Goal: Information Seeking & Learning: Learn about a topic

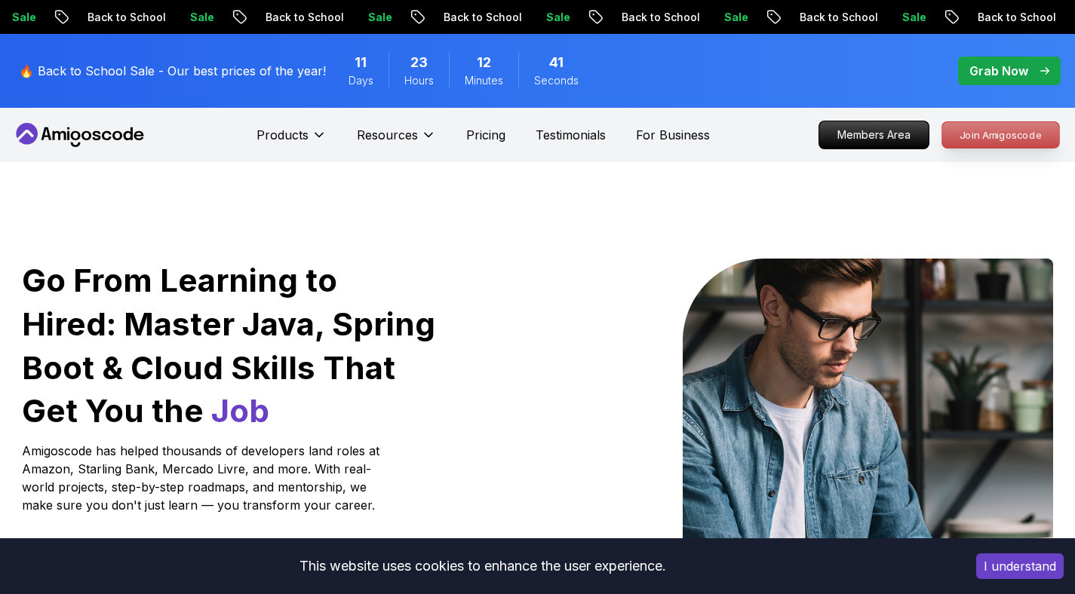
click at [1005, 136] on p "Join Amigoscode" at bounding box center [1000, 135] width 117 height 26
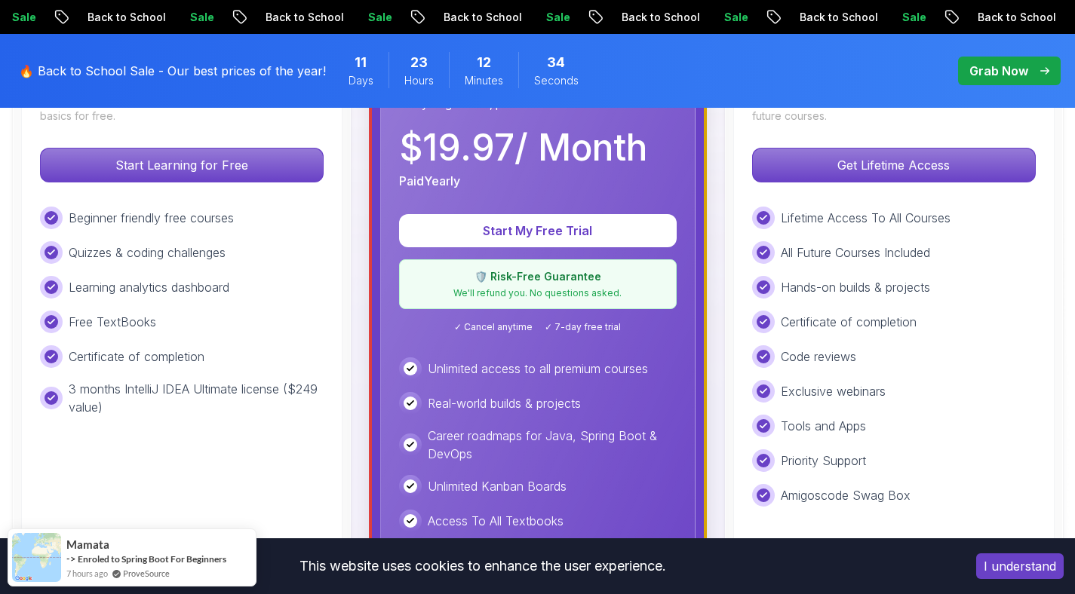
scroll to position [567, 0]
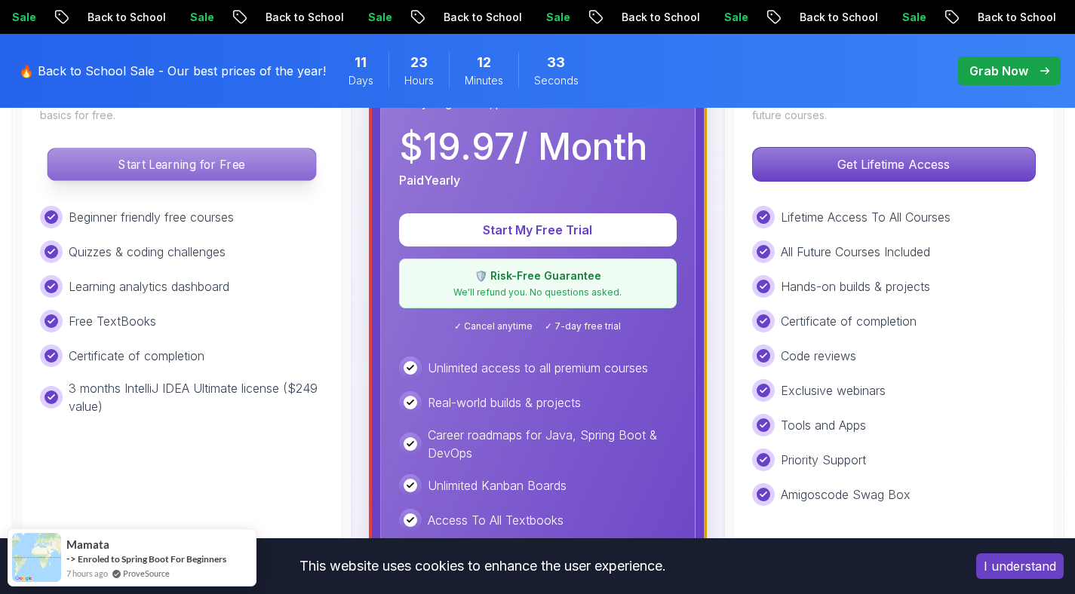
click at [215, 149] on p "Start Learning for Free" at bounding box center [182, 165] width 268 height 32
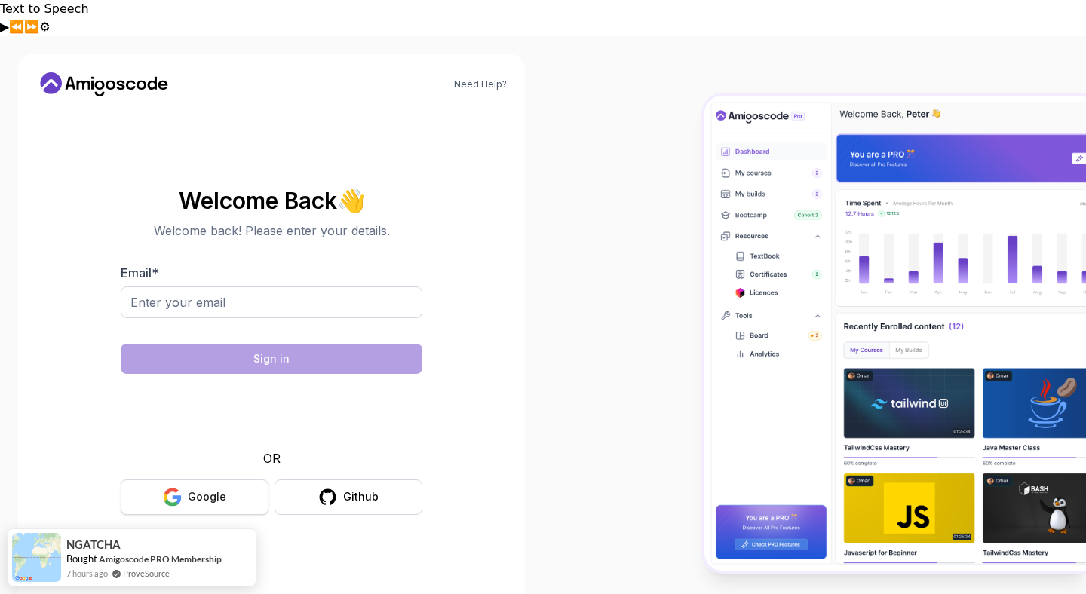
click at [218, 490] on div "Google" at bounding box center [207, 497] width 38 height 15
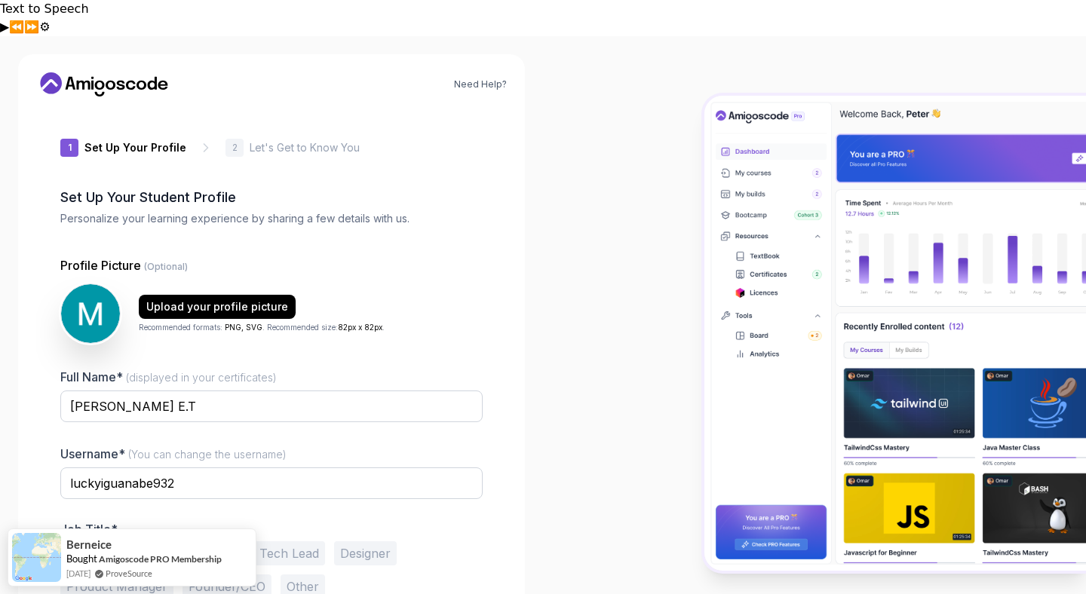
scroll to position [35, 0]
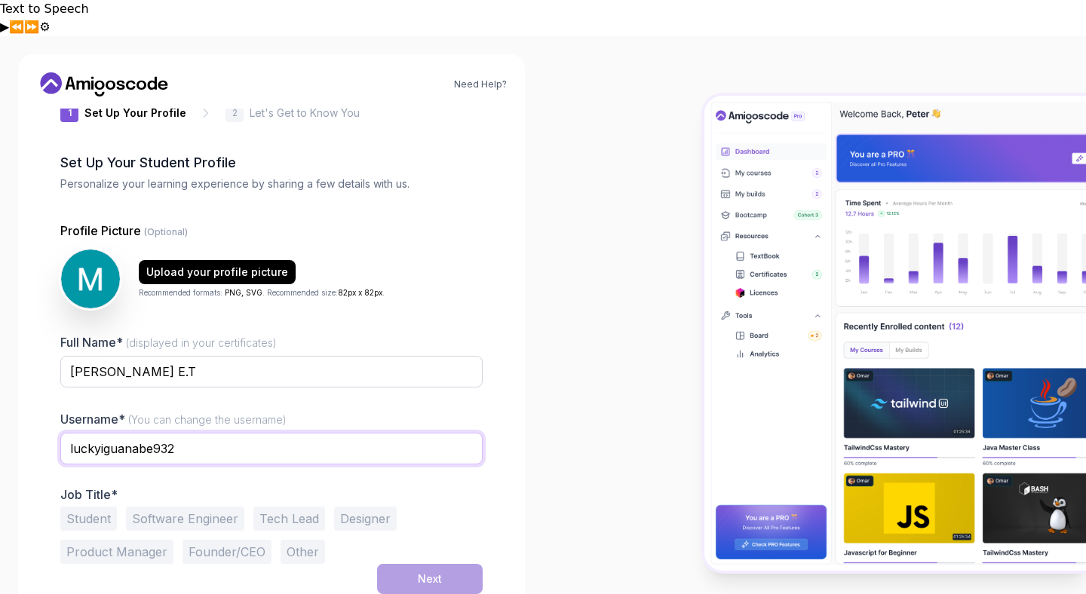
click at [142, 433] on input "luckyiguanabe932" at bounding box center [271, 449] width 422 height 32
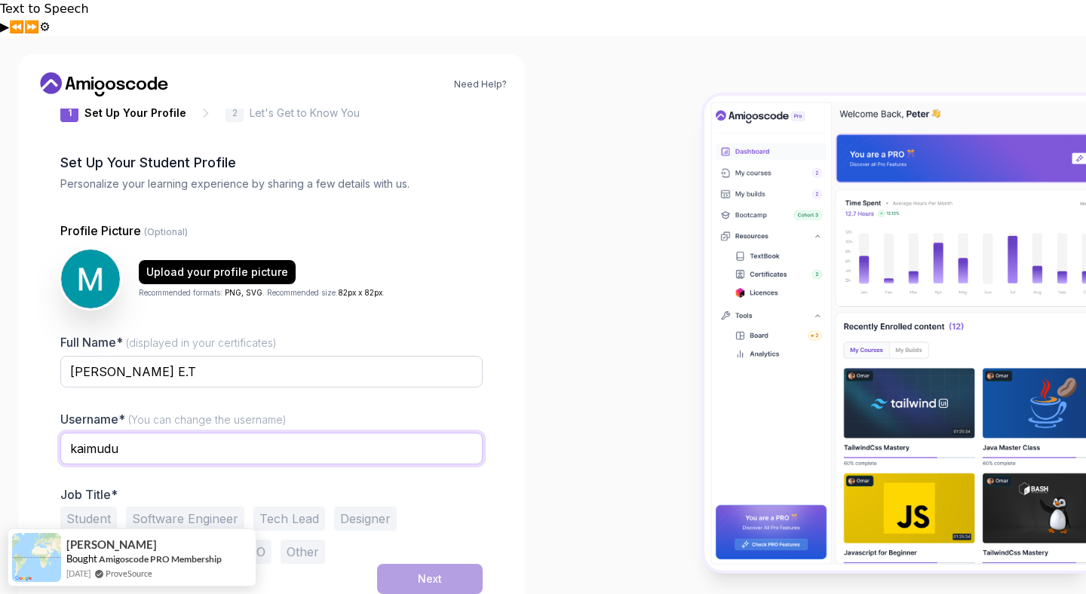
type input "kaimudu"
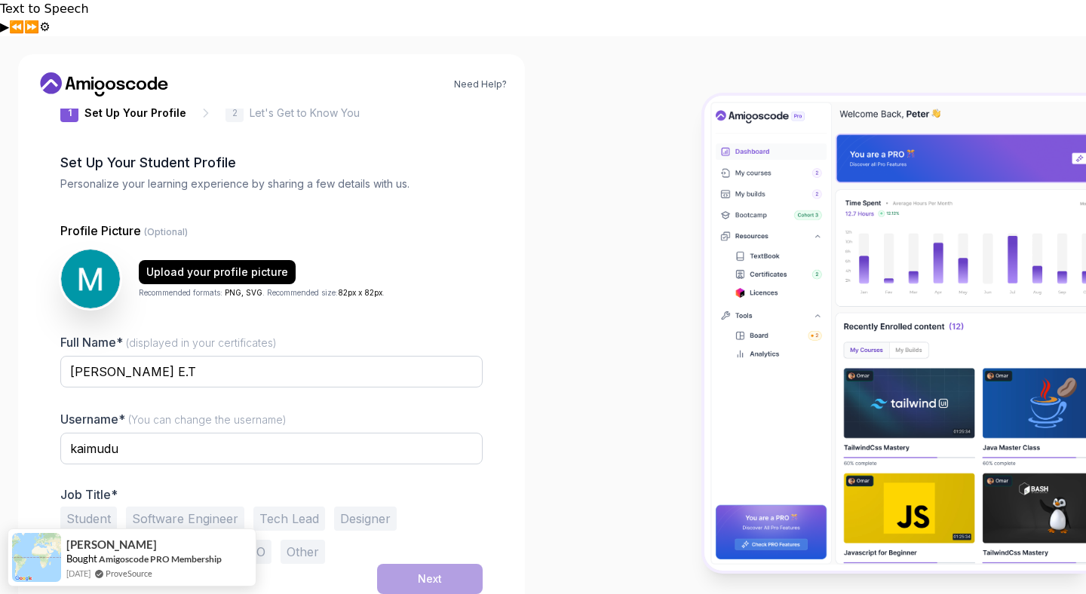
click at [201, 507] on button "Software Engineer" at bounding box center [185, 519] width 118 height 24
click at [401, 564] on button "Next" at bounding box center [430, 579] width 106 height 30
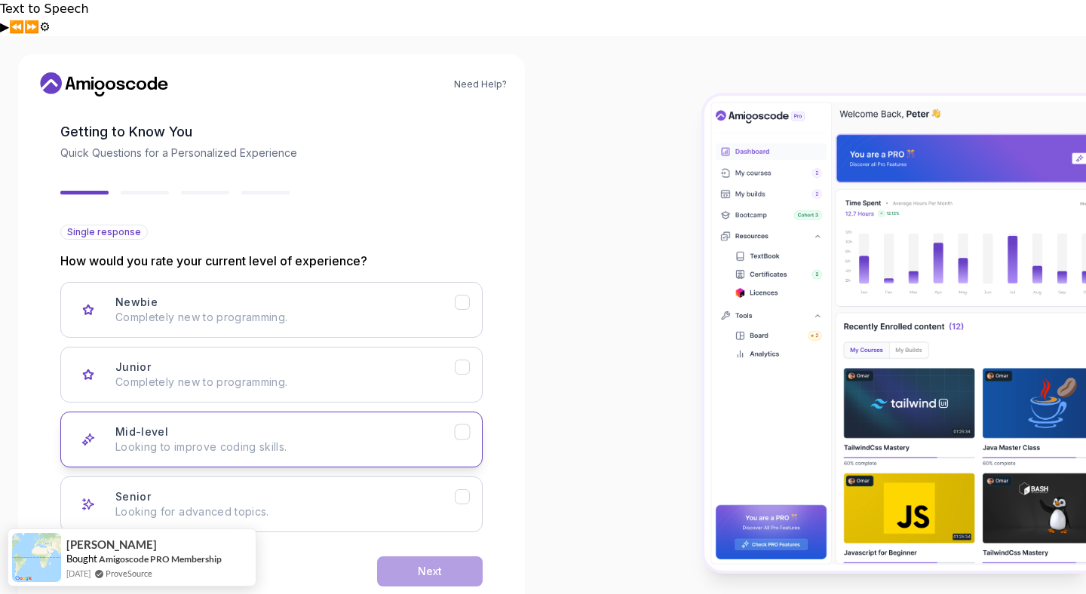
scroll to position [82, 0]
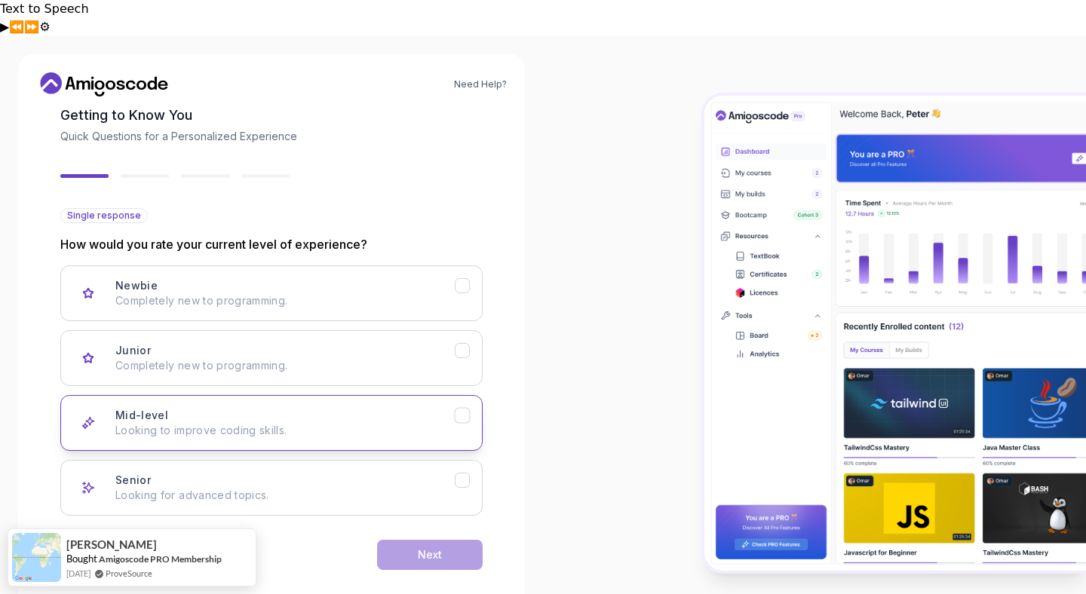
click at [336, 423] on p "Looking to improve coding skills." at bounding box center [284, 430] width 339 height 15
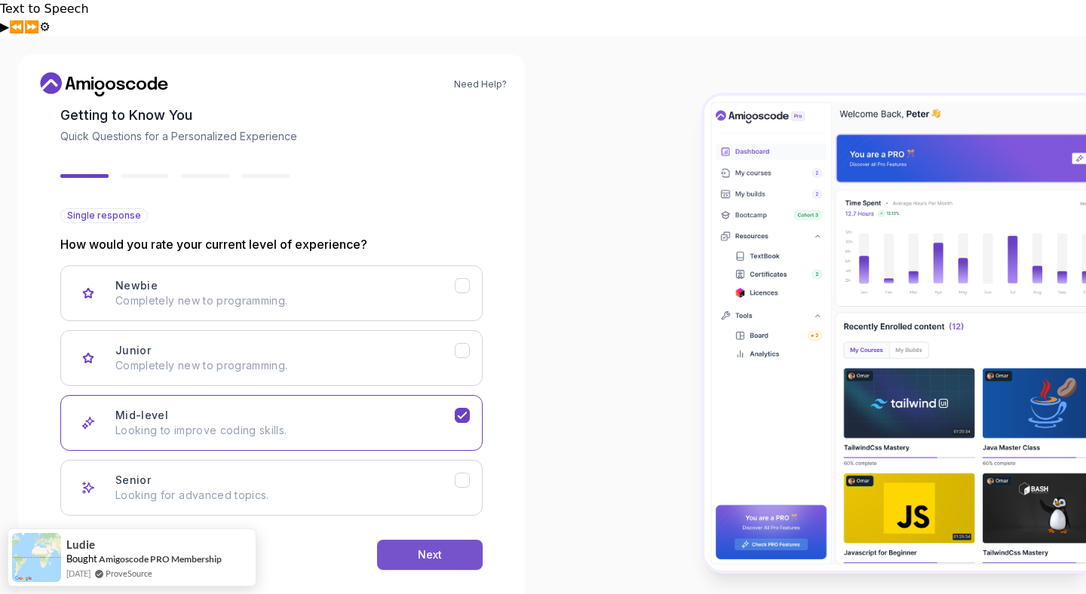
click at [413, 540] on button "Next" at bounding box center [430, 555] width 106 height 30
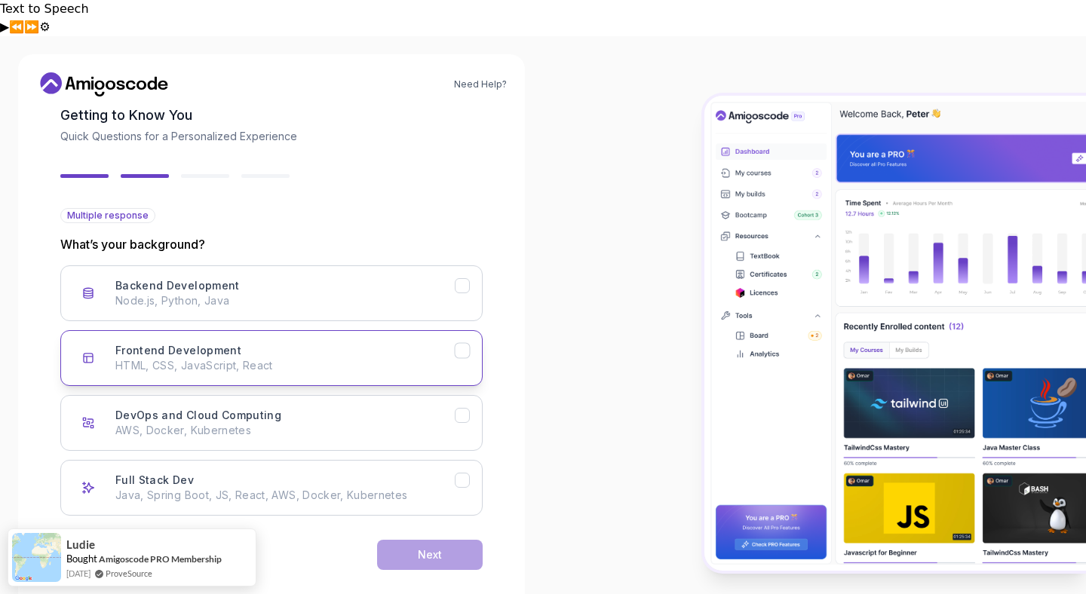
click at [304, 343] on div "Frontend Development HTML, CSS, JavaScript, React" at bounding box center [284, 358] width 339 height 30
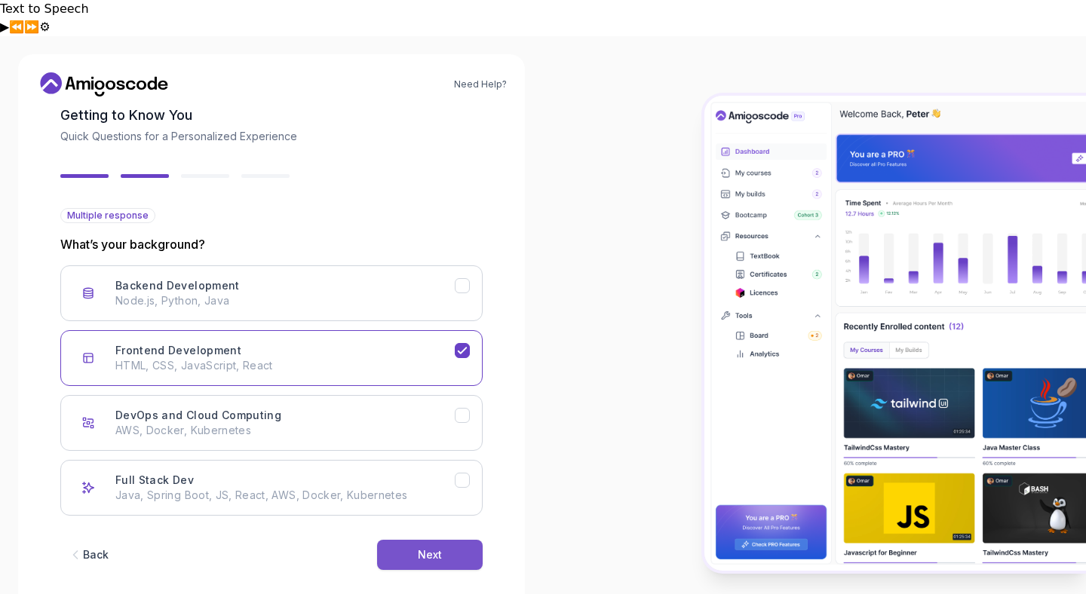
click at [414, 540] on button "Next" at bounding box center [430, 555] width 106 height 30
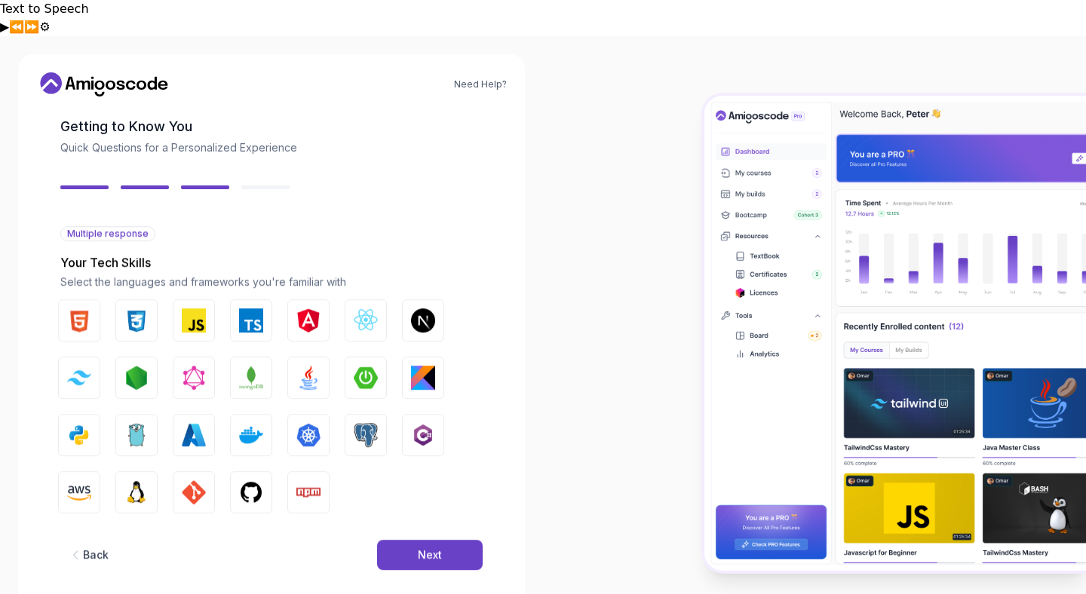
scroll to position [64, 0]
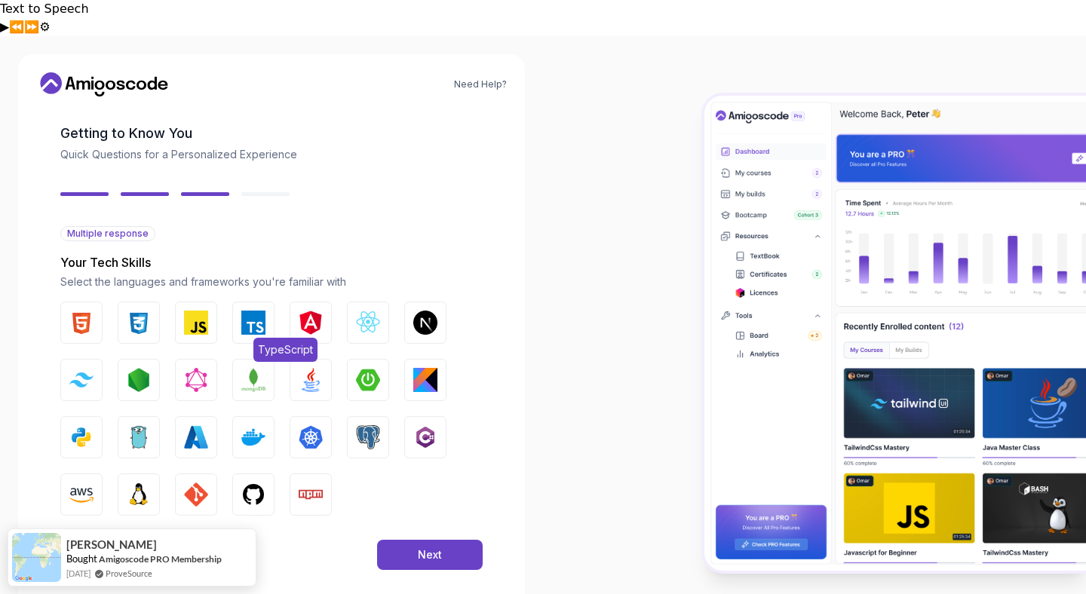
click at [257, 311] on img "button" at bounding box center [253, 323] width 24 height 24
click at [185, 311] on img "button" at bounding box center [196, 323] width 24 height 24
click at [357, 311] on img "button" at bounding box center [368, 323] width 24 height 24
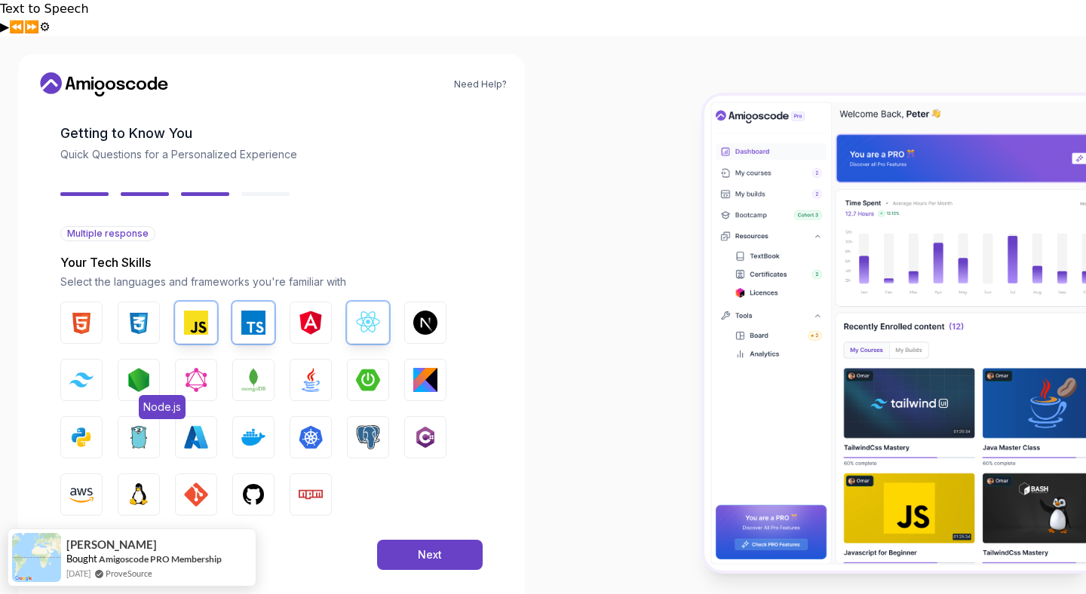
click at [140, 359] on button "Node.js" at bounding box center [139, 380] width 42 height 42
click at [444, 540] on button "Next" at bounding box center [430, 555] width 106 height 30
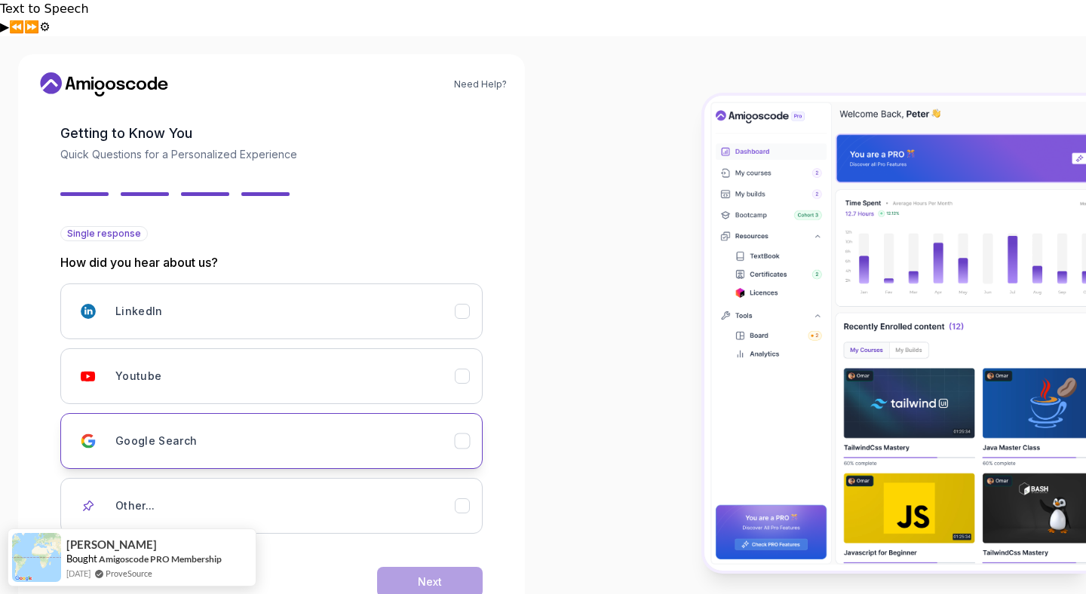
scroll to position [91, 0]
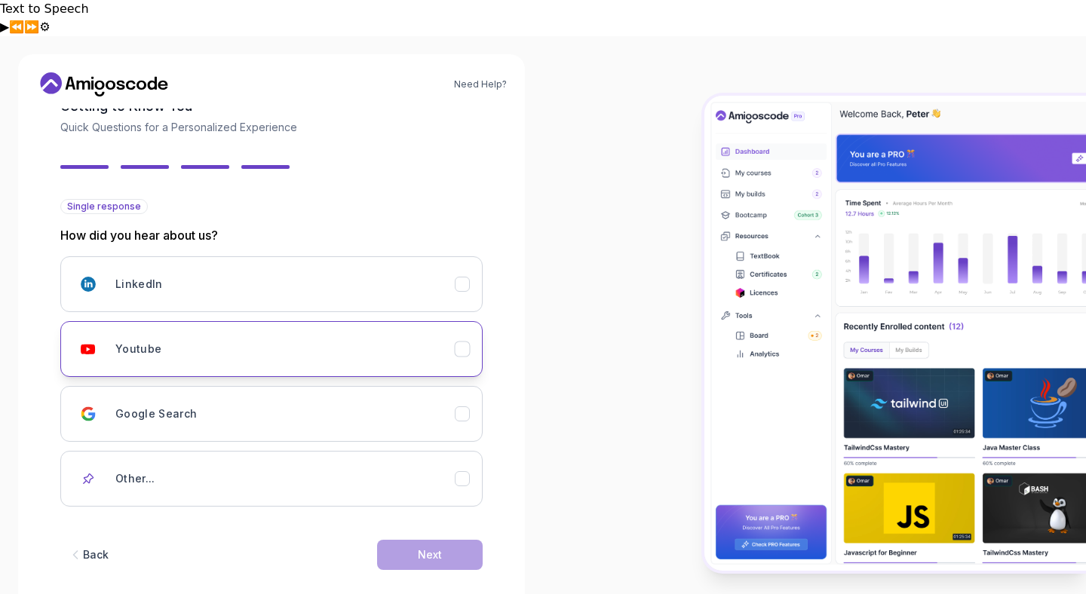
click at [348, 334] on div "Youtube" at bounding box center [284, 349] width 339 height 30
click at [419, 548] on div "Next" at bounding box center [430, 555] width 24 height 15
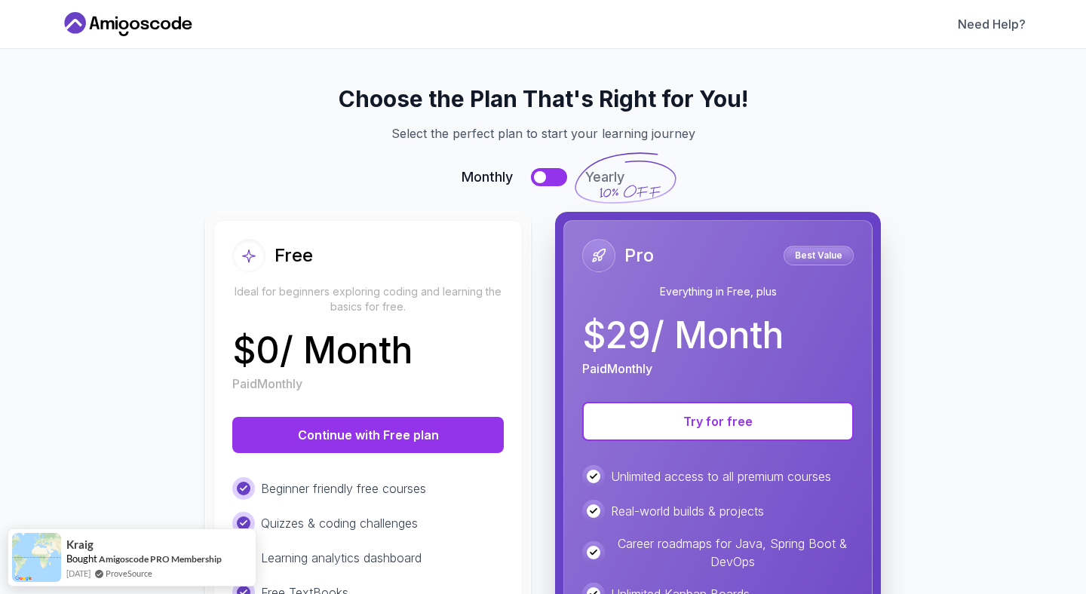
scroll to position [91, 0]
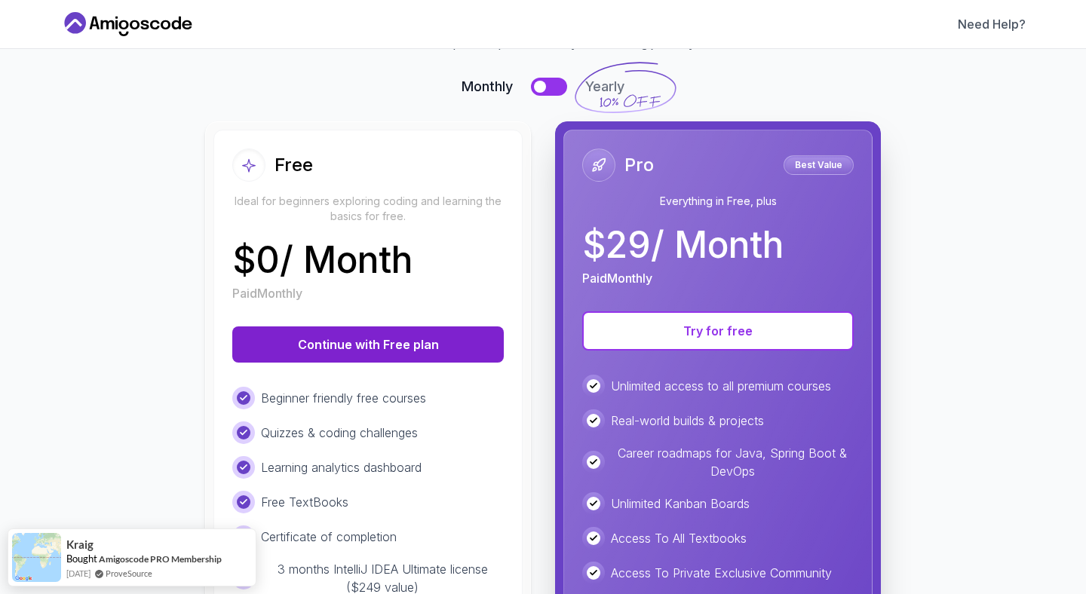
click at [391, 336] on button "Continue with Free plan" at bounding box center [368, 345] width 272 height 36
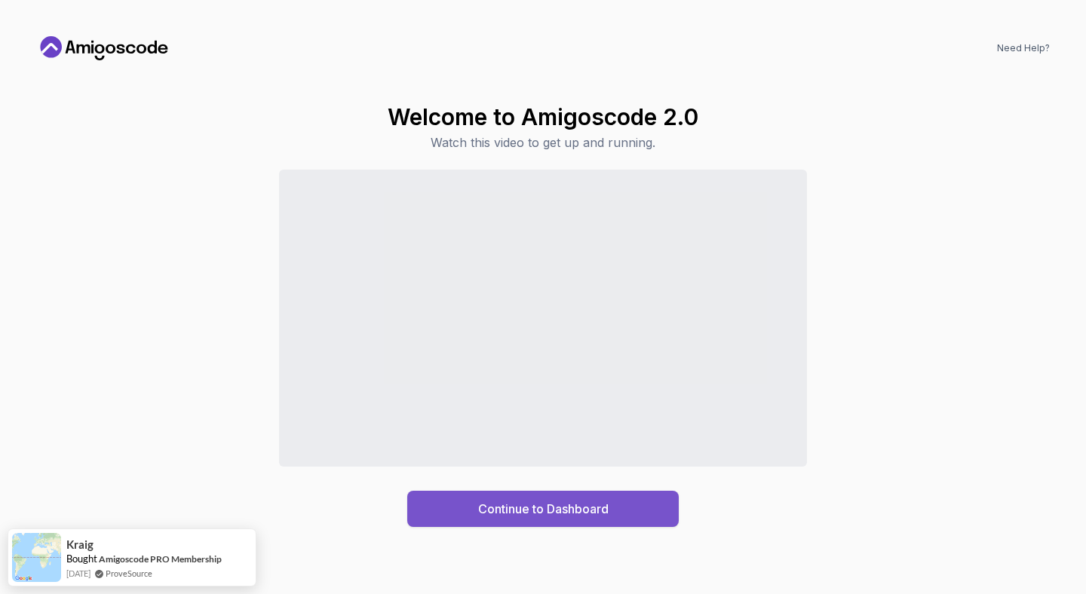
click at [521, 504] on div "Continue to Dashboard" at bounding box center [543, 509] width 131 height 18
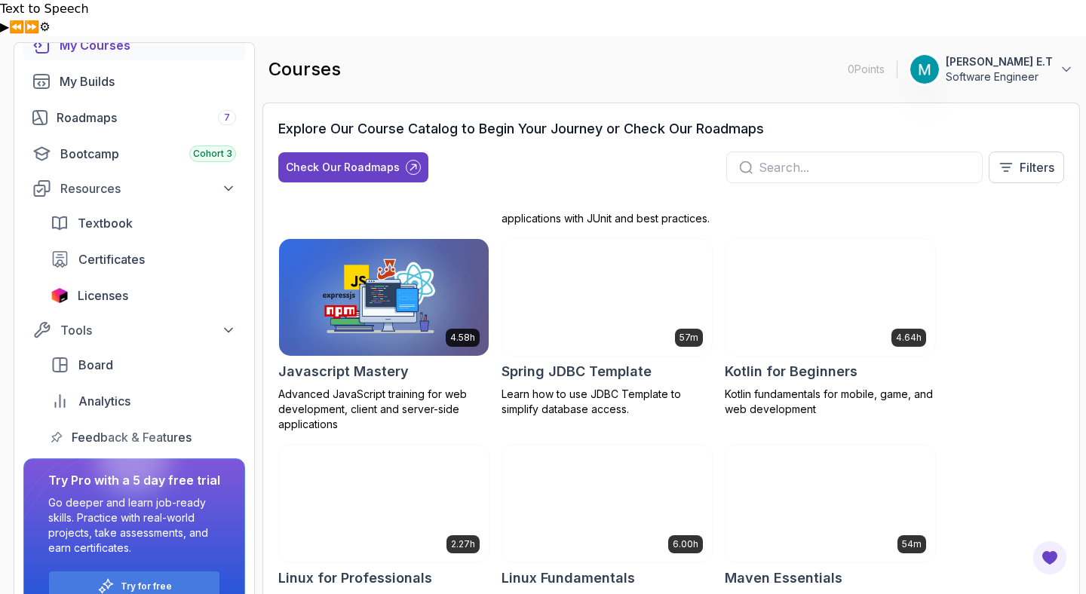
scroll to position [2512, 0]
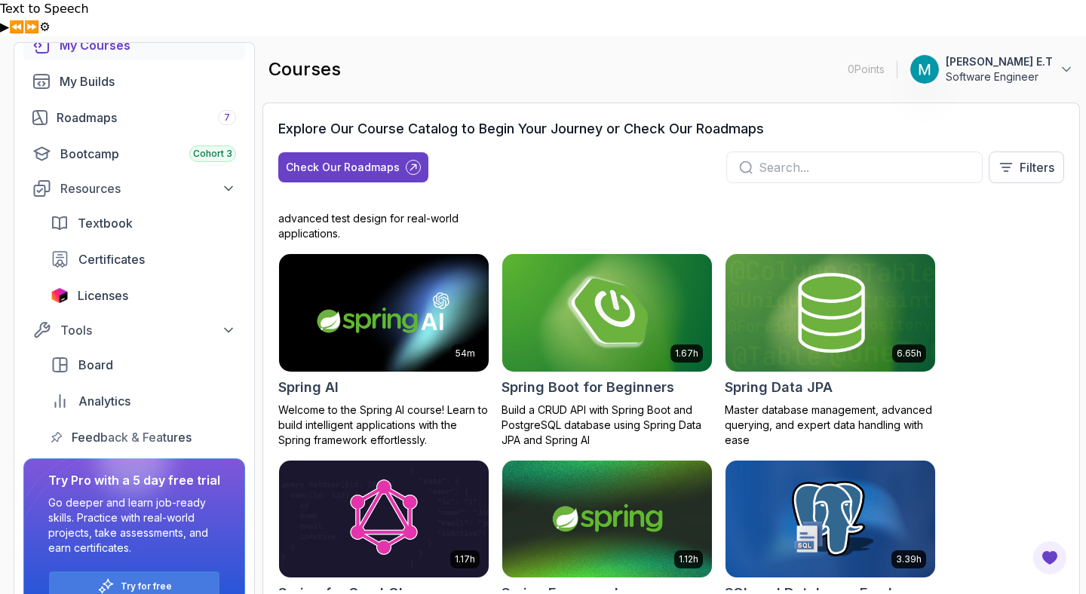
click at [578, 377] on h2 "Spring Boot for Beginners" at bounding box center [588, 387] width 173 height 21
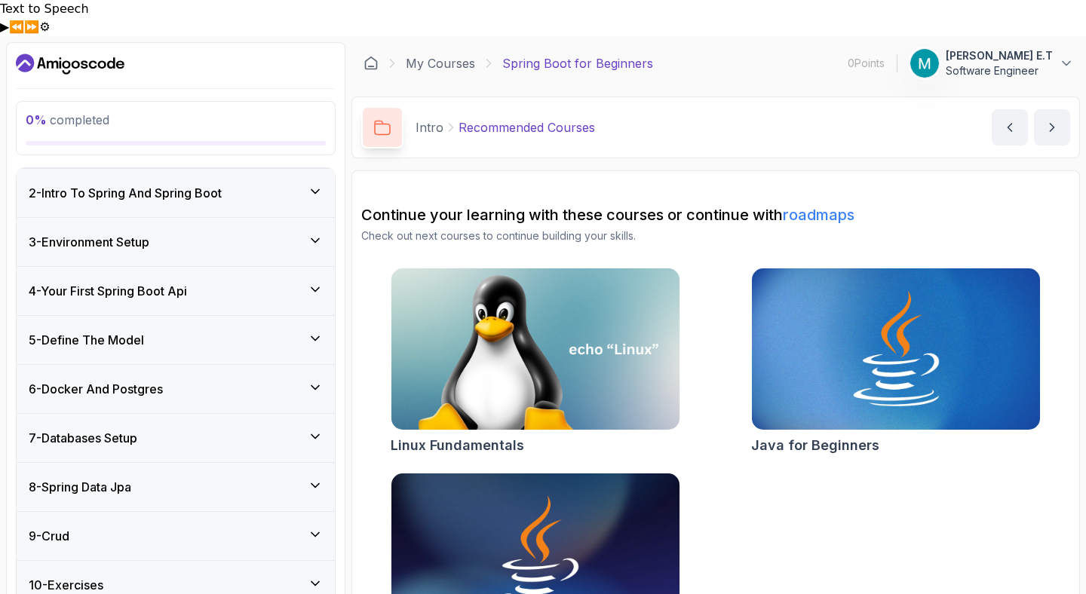
scroll to position [168, 0]
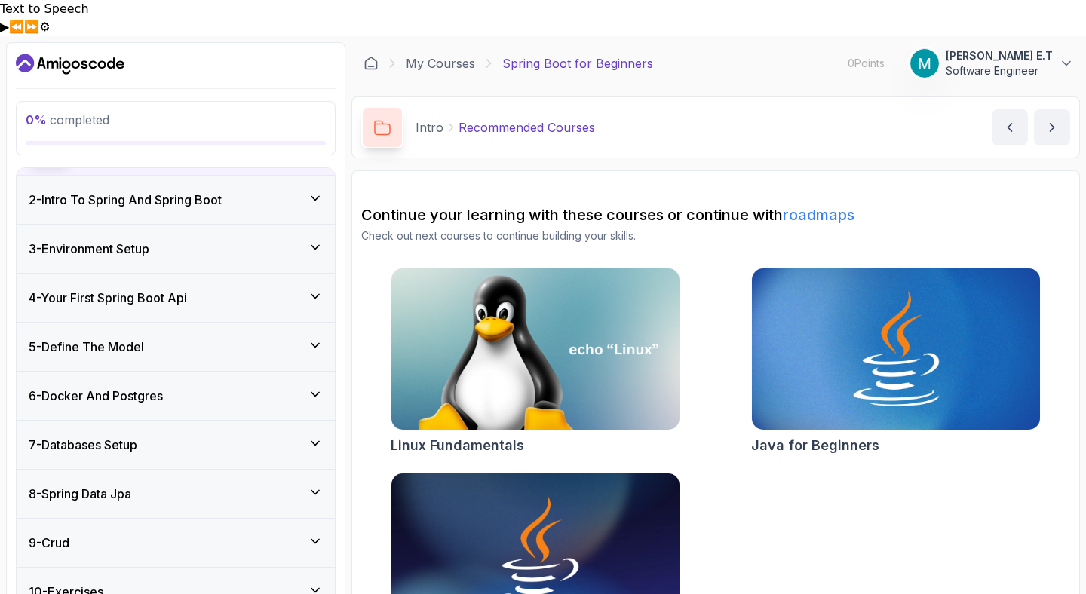
click at [220, 338] on div "5 - Define The Model" at bounding box center [176, 347] width 294 height 18
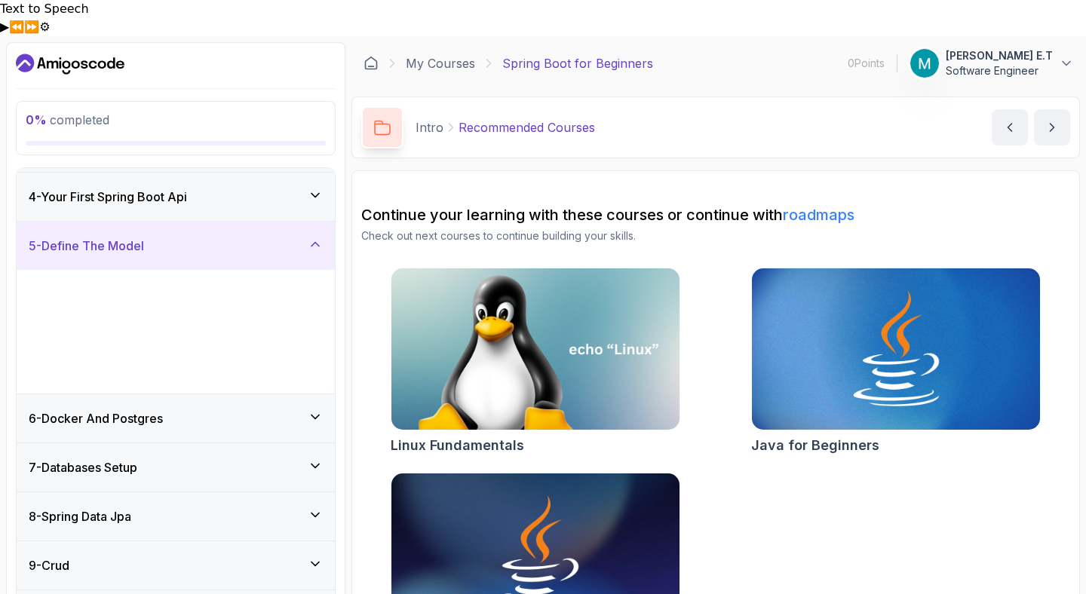
scroll to position [142, 0]
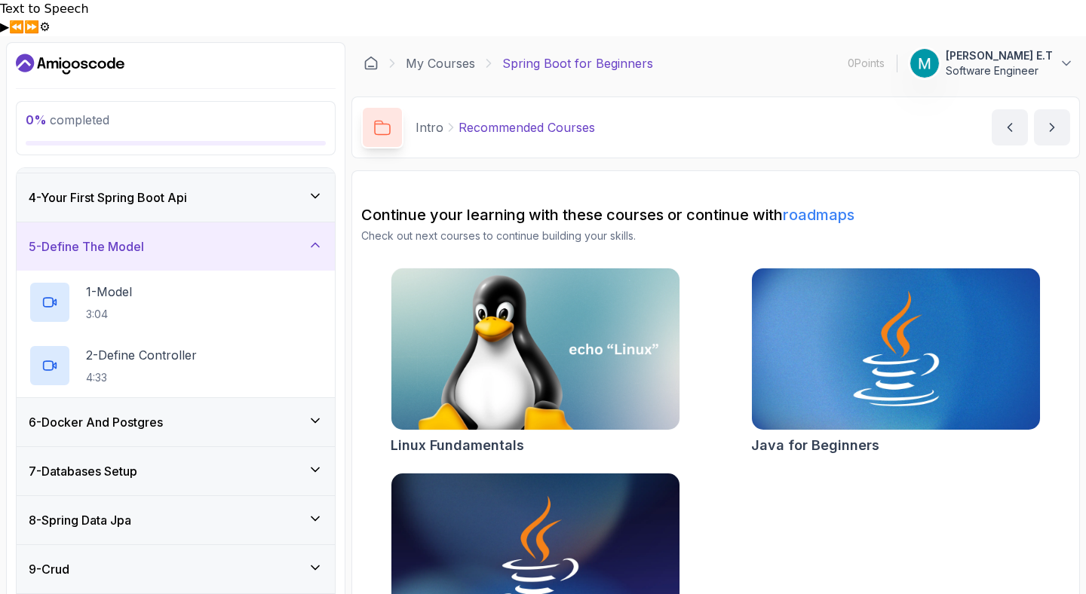
click at [230, 175] on div "4 - Your First Spring Boot Api" at bounding box center [176, 198] width 318 height 48
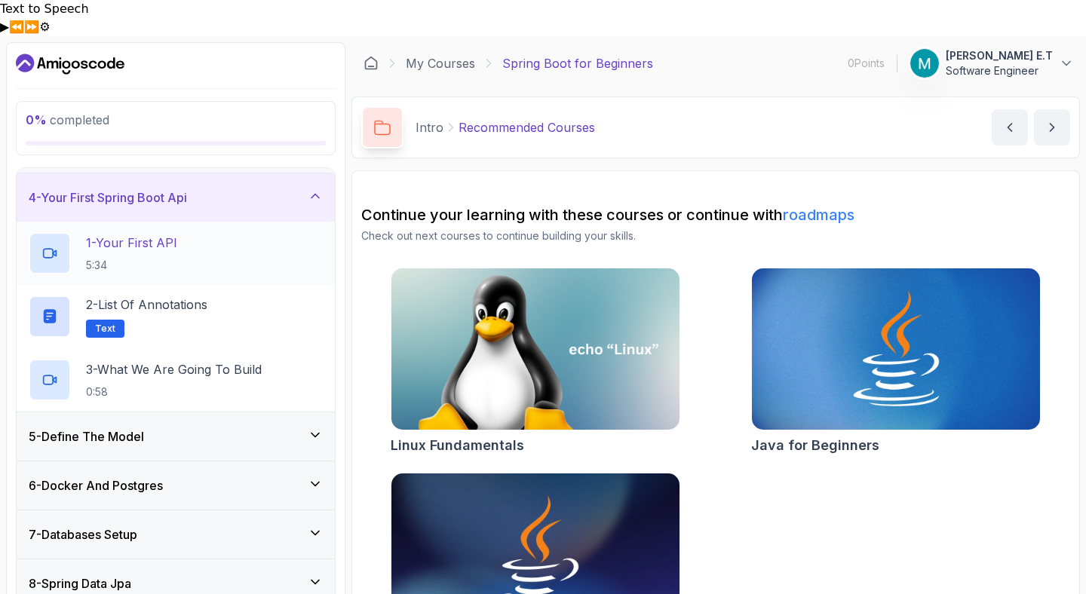
click at [206, 232] on div "1 - Your First API 5:34" at bounding box center [176, 253] width 294 height 42
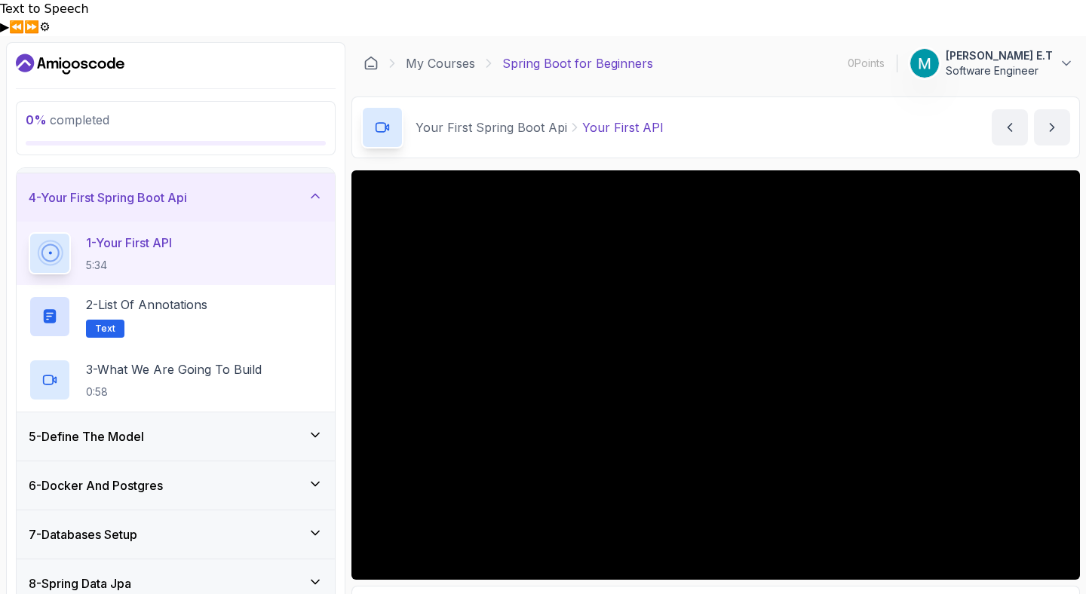
click at [298, 428] on div "5 - Define The Model" at bounding box center [176, 437] width 294 height 18
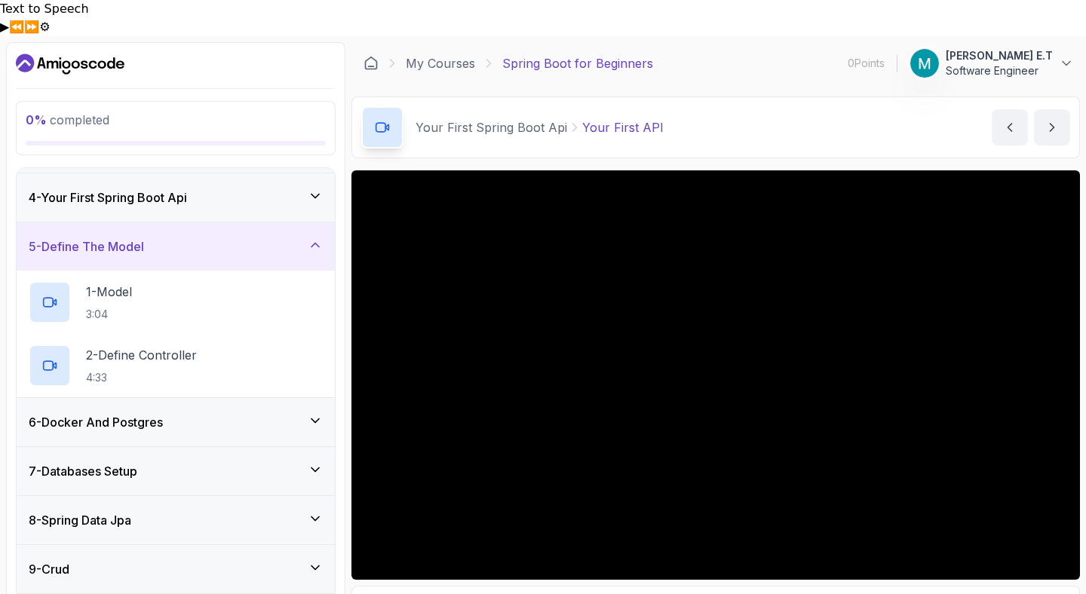
click at [261, 189] on div "4 - Your First Spring Boot Api" at bounding box center [176, 198] width 294 height 18
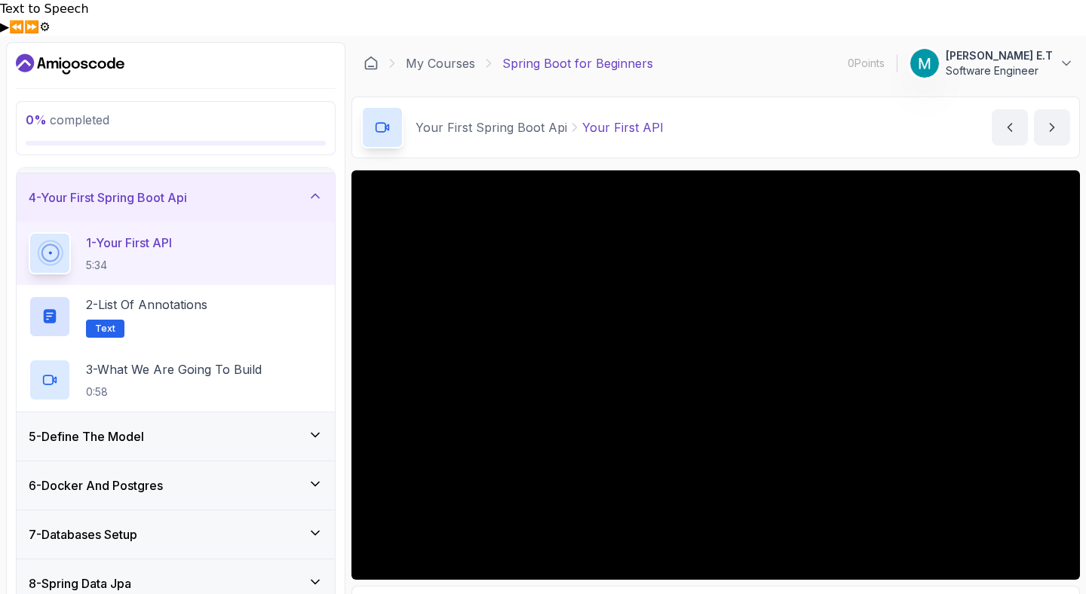
click at [260, 413] on div "5 - Define The Model" at bounding box center [176, 437] width 318 height 48
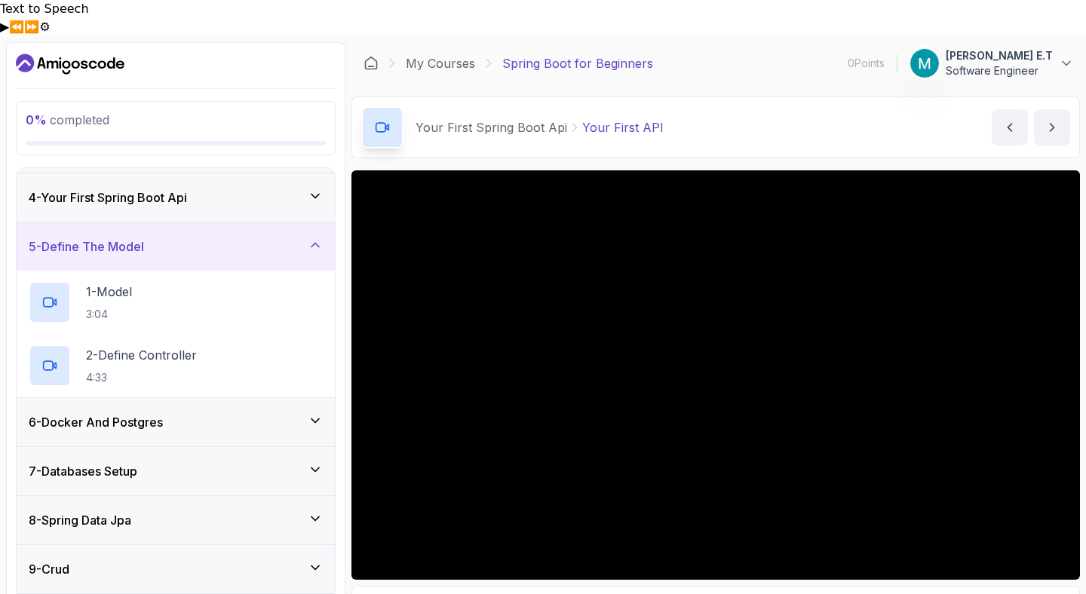
click at [267, 189] on div "4 - Your First Spring Boot Api" at bounding box center [176, 198] width 294 height 18
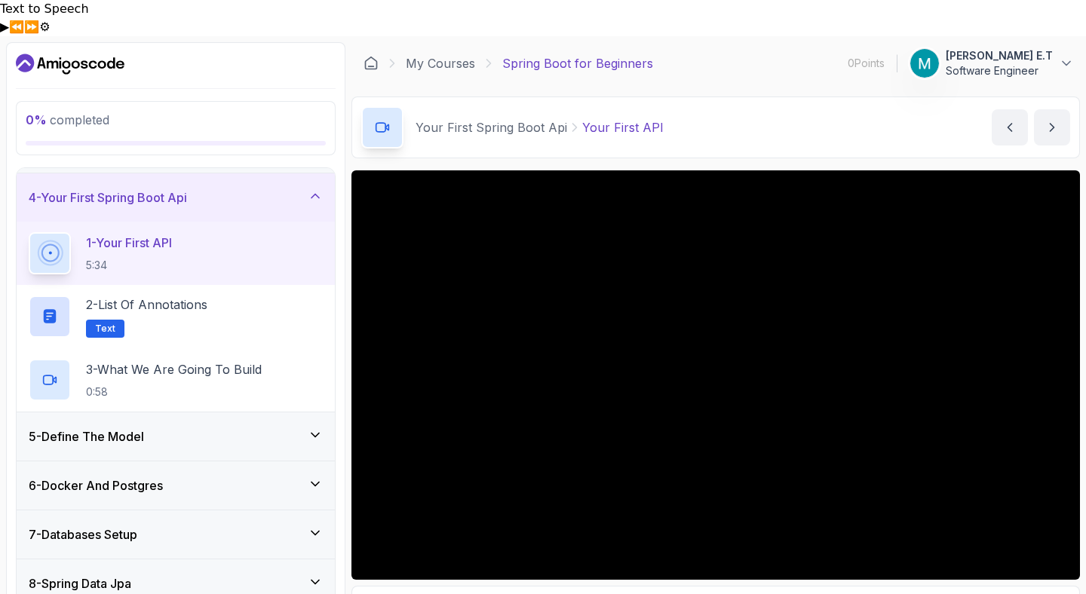
click at [237, 428] on div "5 - Define The Model" at bounding box center [176, 437] width 294 height 18
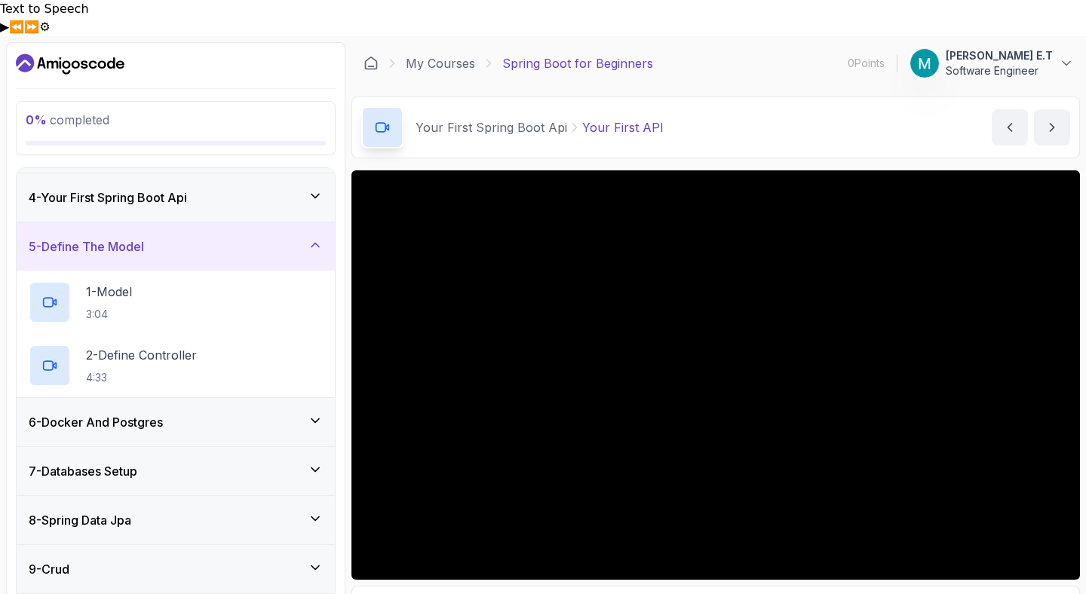
click at [259, 189] on div "4 - Your First Spring Boot Api" at bounding box center [176, 198] width 294 height 18
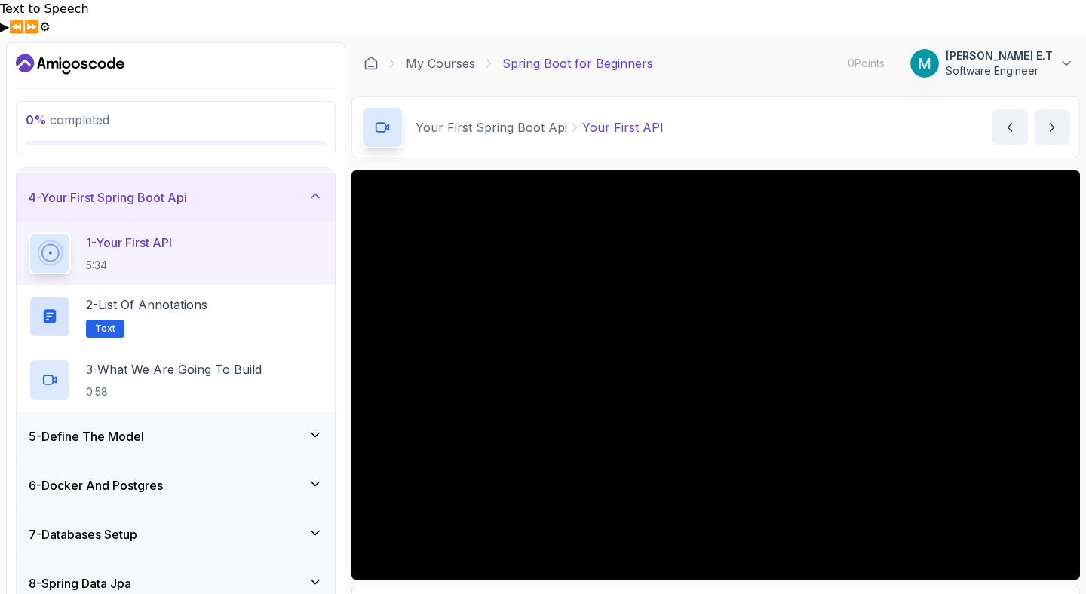
click at [267, 189] on div "4 - Your First Spring Boot Api" at bounding box center [176, 198] width 294 height 18
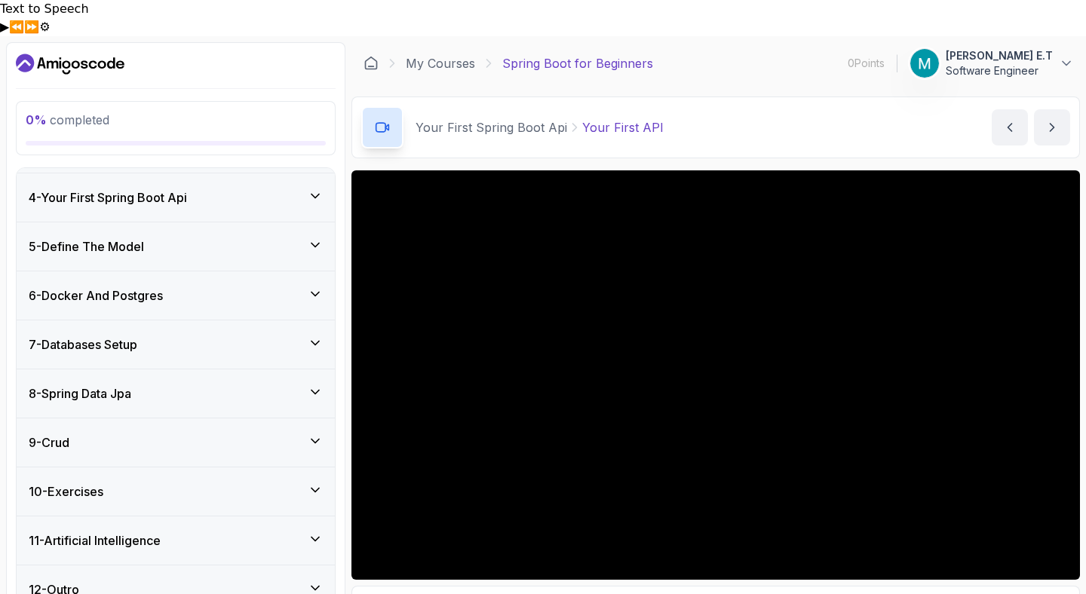
click at [267, 189] on div "4 - Your First Spring Boot Api" at bounding box center [176, 198] width 294 height 18
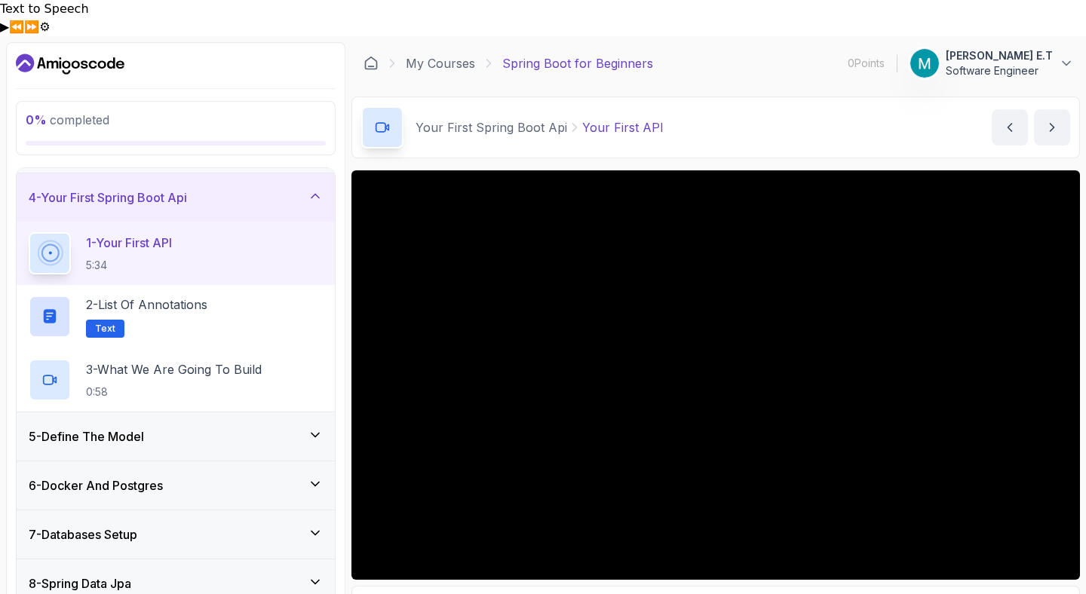
click at [227, 428] on div "5 - Define The Model" at bounding box center [176, 437] width 294 height 18
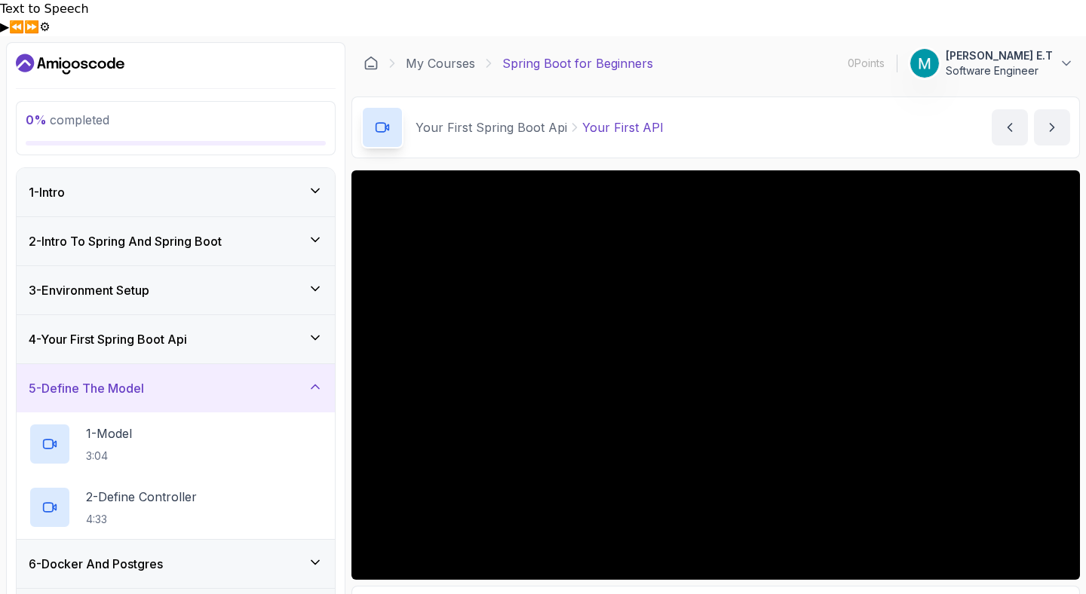
click at [164, 232] on h3 "2 - Intro To Spring And Spring Boot" at bounding box center [125, 241] width 193 height 18
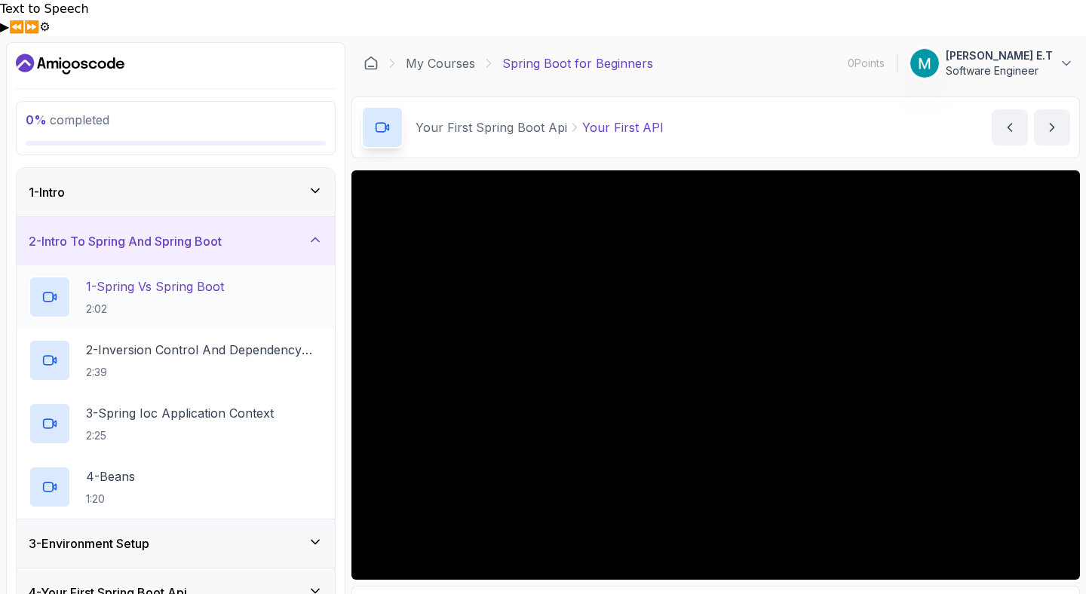
click at [146, 302] on p "2:02" at bounding box center [155, 309] width 138 height 15
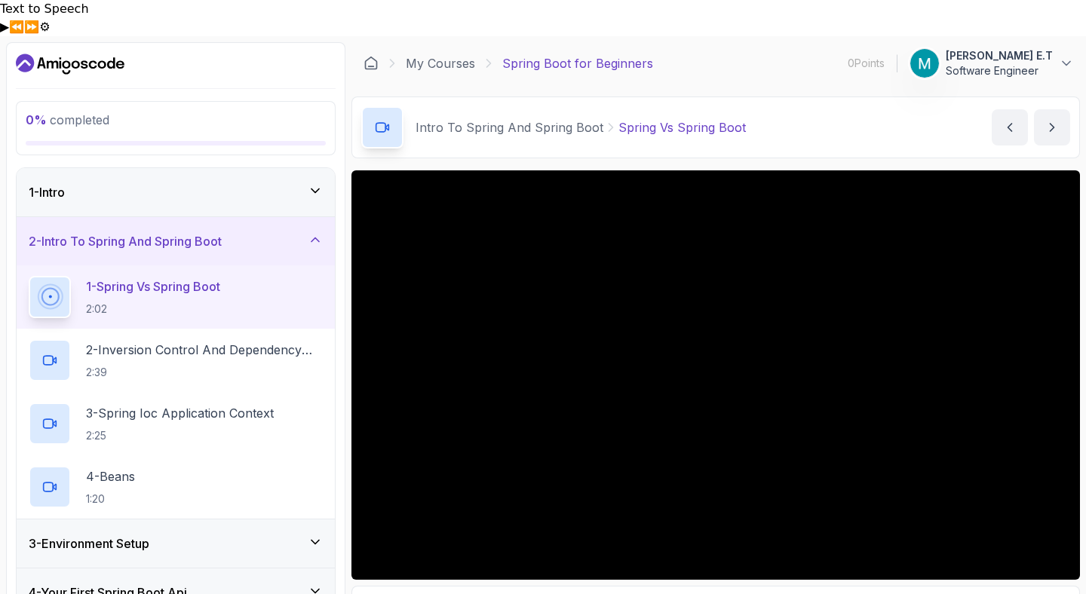
click at [211, 183] on div "1 - Intro" at bounding box center [176, 192] width 294 height 18
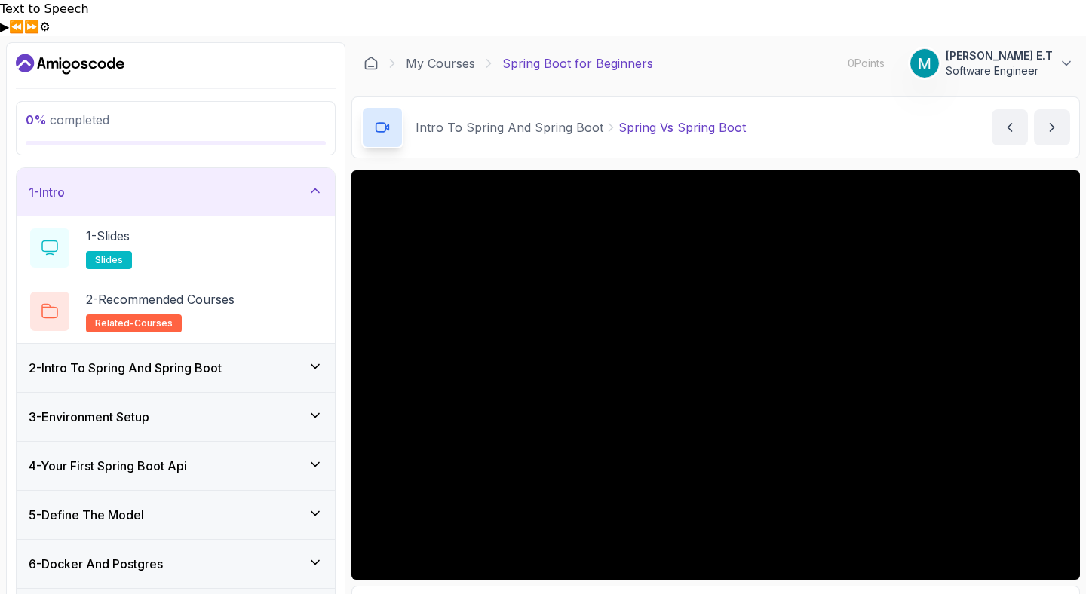
click at [311, 344] on div "2 - Intro To Spring And Spring Boot" at bounding box center [176, 368] width 318 height 48
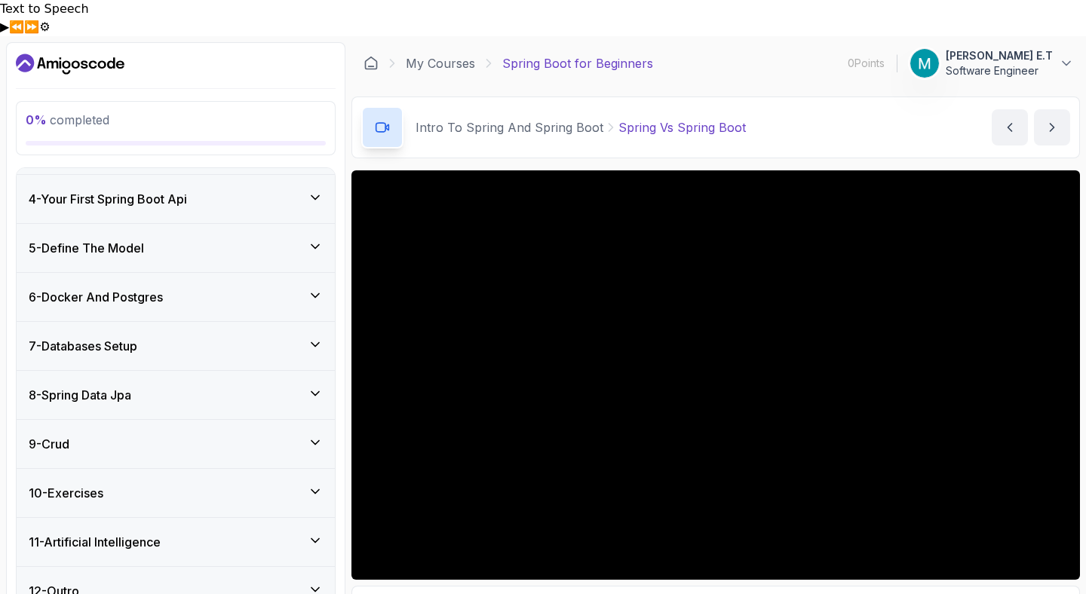
scroll to position [395, 0]
click at [278, 283] on div "6 - Docker And Postgres" at bounding box center [176, 296] width 318 height 48
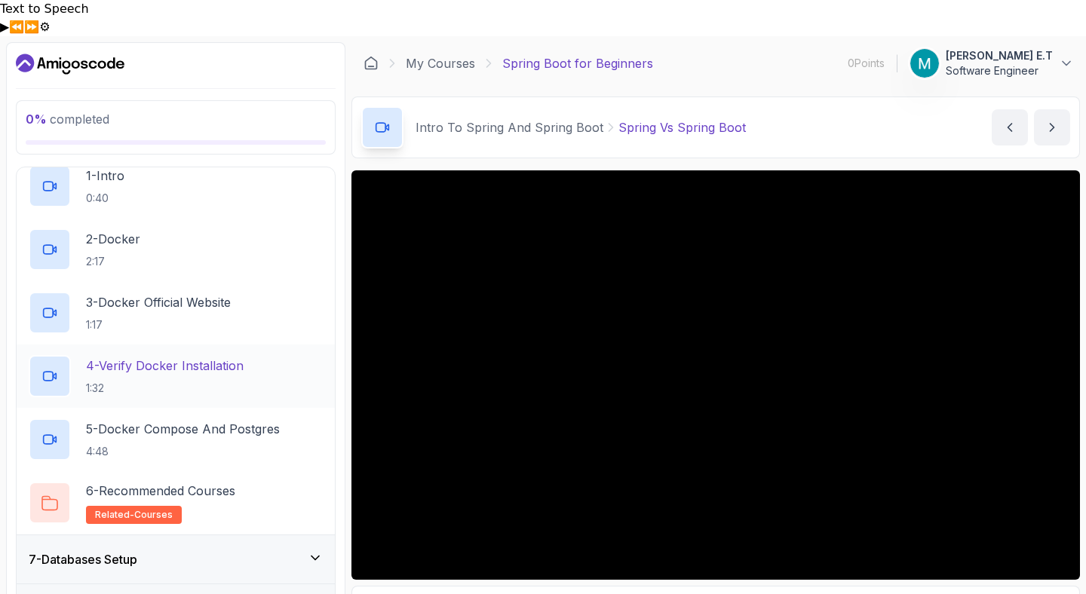
scroll to position [0, 0]
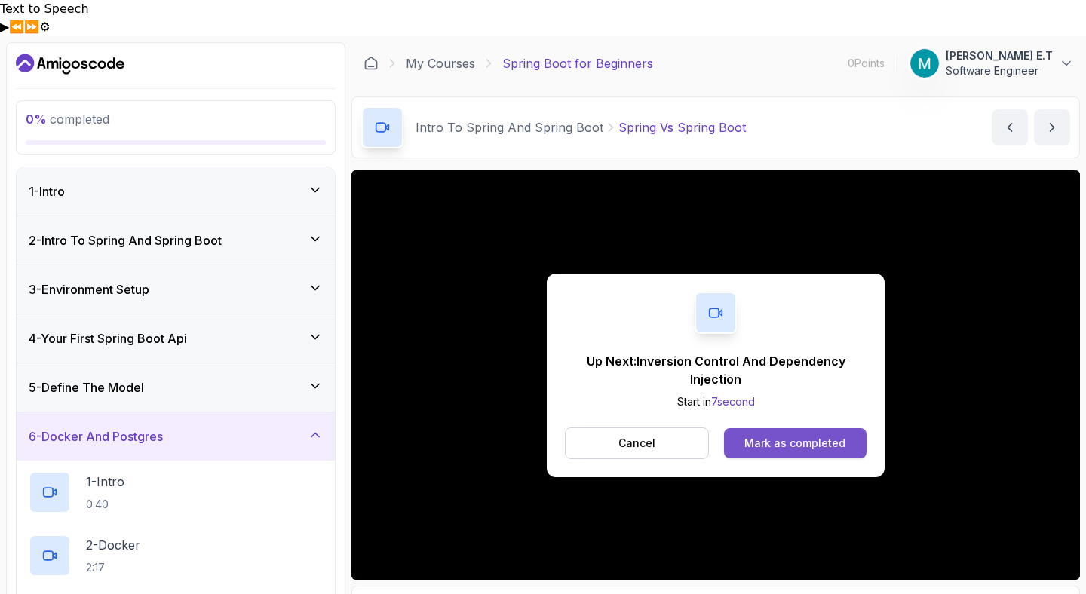
click at [754, 436] on div "Mark as completed" at bounding box center [795, 443] width 101 height 15
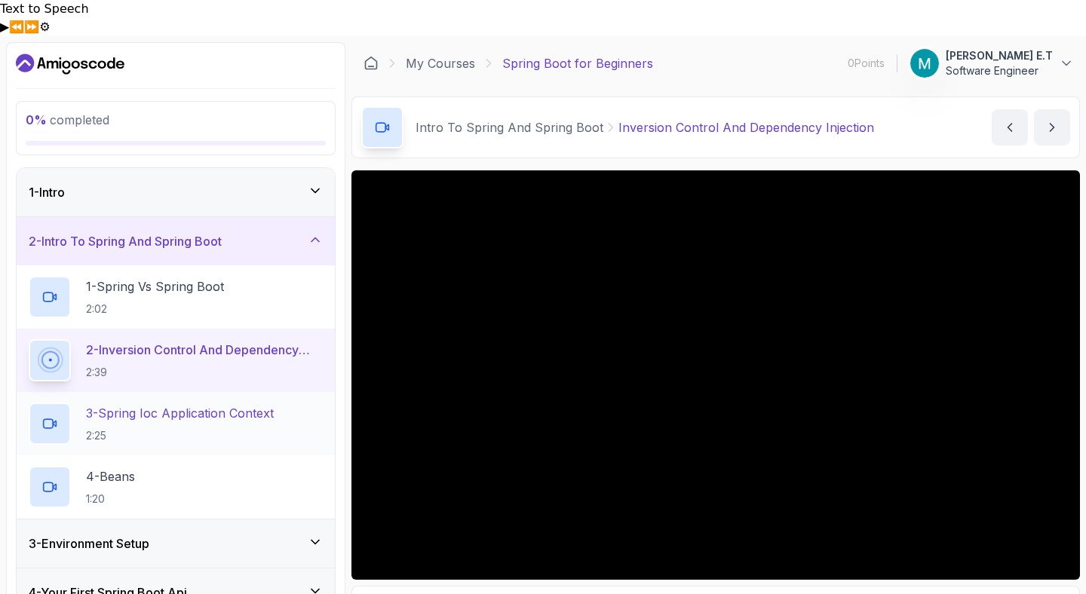
click at [160, 404] on h2 "3 - Spring Ioc Application Context 2:25" at bounding box center [180, 423] width 188 height 39
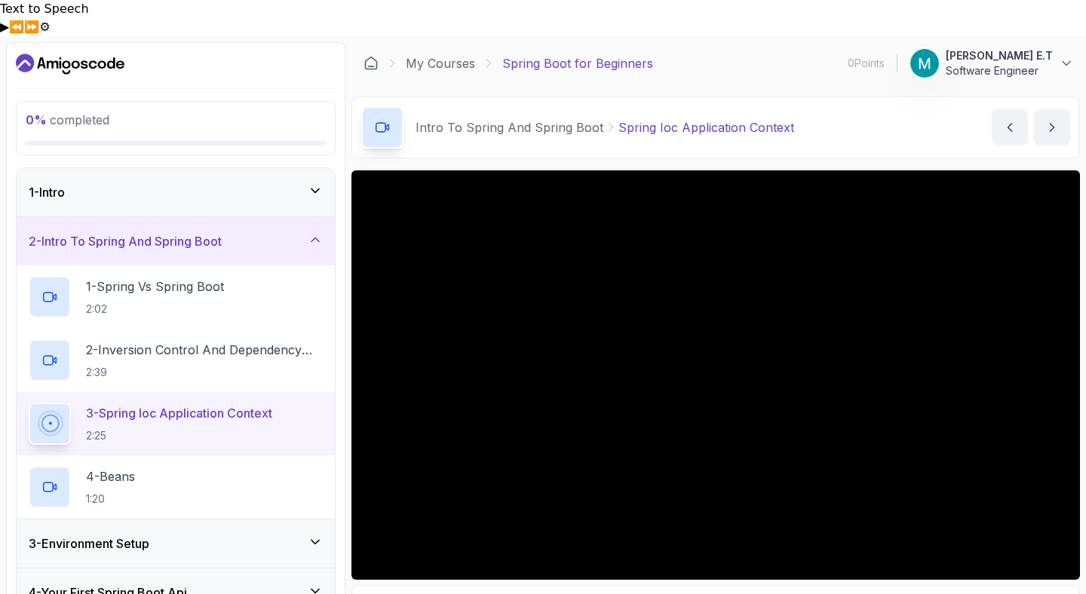
click at [843, 97] on div "Intro To Spring And Spring Boot Spring Ioc Application Context Spring Ioc Appli…" at bounding box center [716, 128] width 729 height 62
